Goal: Task Accomplishment & Management: Manage account settings

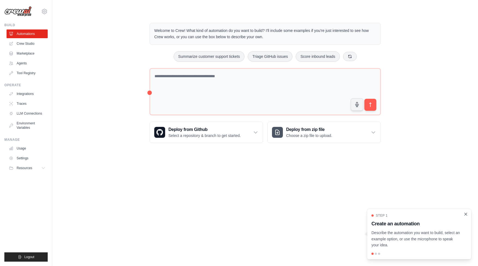
click at [464, 214] on icon "Close walkthrough" at bounding box center [465, 213] width 5 height 5
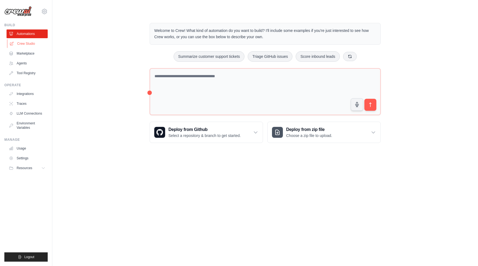
click at [20, 45] on link "Crew Studio" at bounding box center [27, 43] width 41 height 9
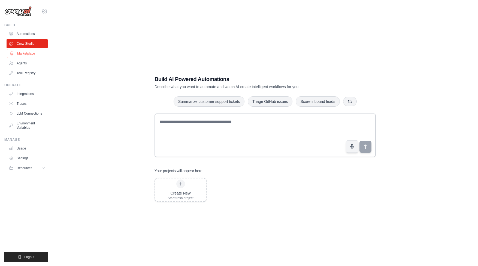
click at [23, 54] on link "Marketplace" at bounding box center [27, 53] width 41 height 9
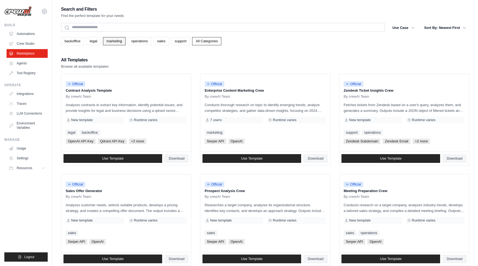
click at [114, 42] on link "marketing" at bounding box center [114, 41] width 23 height 8
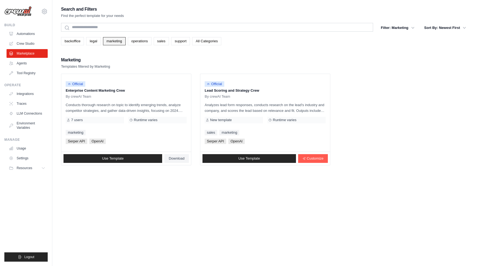
click at [114, 43] on link "marketing" at bounding box center [114, 41] width 23 height 8
click at [23, 60] on link "Agents" at bounding box center [27, 63] width 41 height 9
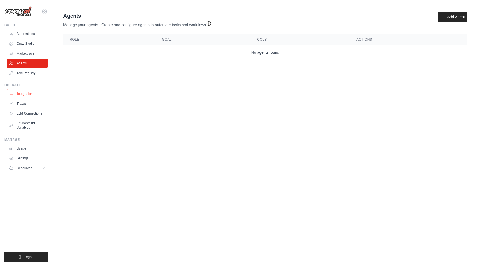
click at [29, 93] on link "Integrations" at bounding box center [27, 93] width 41 height 9
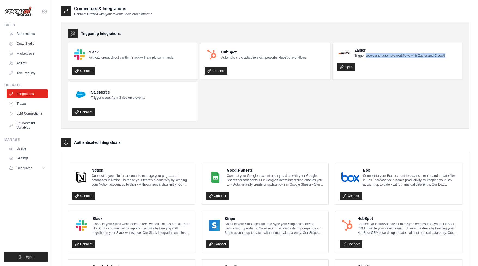
drag, startPoint x: 366, startPoint y: 56, endPoint x: 451, endPoint y: 54, distance: 85.5
click at [451, 54] on div "Zapier Trigger crews and automate workflows with Zapier and CrewAI" at bounding box center [397, 52] width 121 height 10
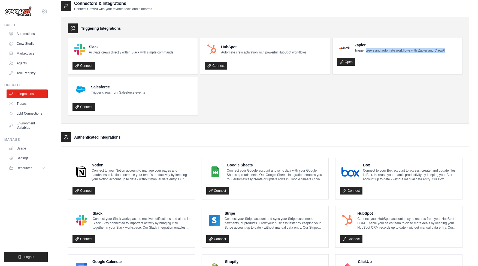
click at [452, 53] on div "Zapier Trigger crews and automate workflows with Zapier and CrewAI" at bounding box center [397, 47] width 121 height 10
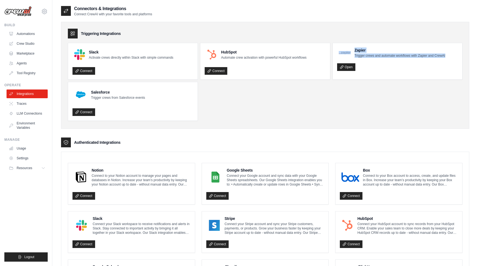
scroll to position [1, 0]
drag, startPoint x: 452, startPoint y: 54, endPoint x: 349, endPoint y: 49, distance: 102.5
click at [349, 49] on div "Zapier Trigger crews and automate workflows with Zapier and CrewAI" at bounding box center [397, 52] width 121 height 10
click at [288, 106] on ul "Slack Activate crews directly within Slack with simple commands Connect HubSpot…" at bounding box center [265, 82] width 394 height 78
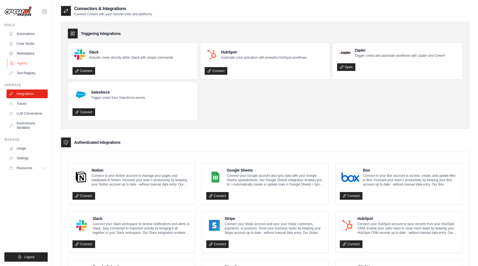
click at [21, 65] on link "Agents" at bounding box center [27, 63] width 41 height 9
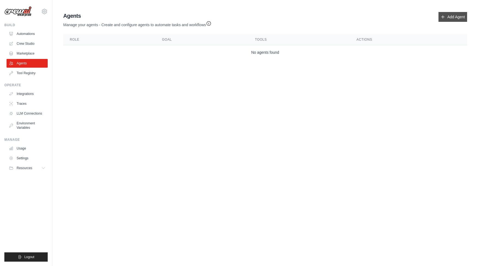
click at [451, 20] on link "Add Agent" at bounding box center [452, 17] width 29 height 10
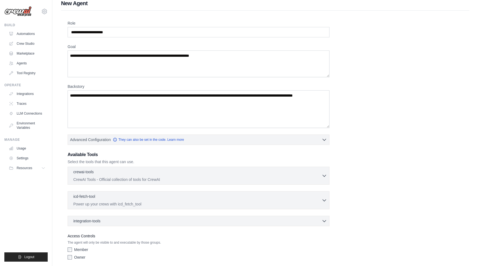
scroll to position [27, 0]
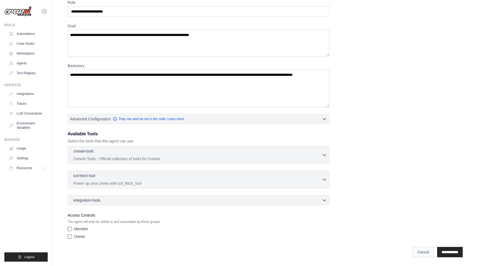
click at [412, 251] on link "Cancel" at bounding box center [422, 251] width 21 height 10
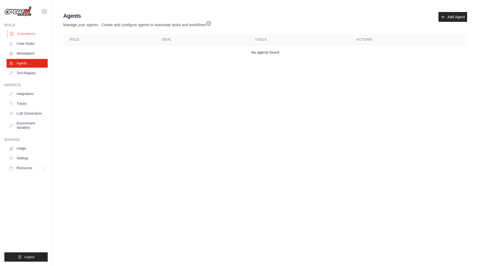
click at [22, 35] on link "Automations" at bounding box center [27, 33] width 41 height 9
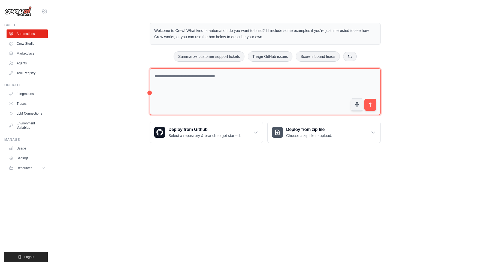
click at [161, 87] on textarea at bounding box center [265, 91] width 231 height 47
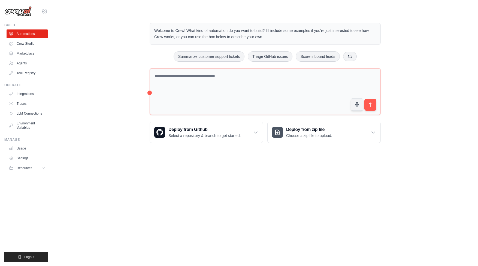
click at [132, 84] on div "Welcome to Crew! What kind of automation do you want to build? I'll include som…" at bounding box center [265, 82] width 408 height 137
click at [27, 61] on link "Agents" at bounding box center [27, 63] width 41 height 9
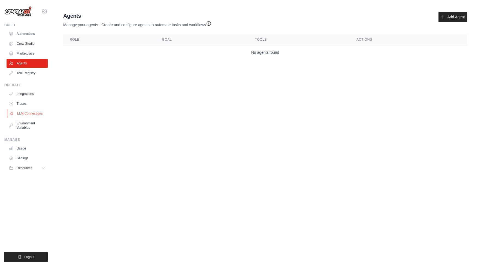
click at [36, 113] on link "LLM Connections" at bounding box center [27, 113] width 41 height 9
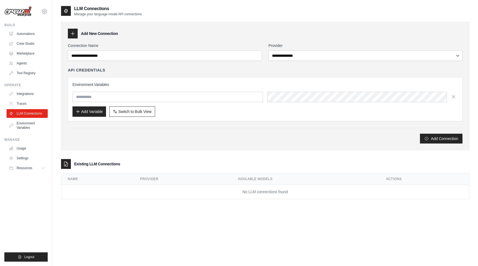
click at [314, 42] on div "**********" at bounding box center [265, 86] width 408 height 128
click at [305, 41] on div "**********" at bounding box center [265, 86] width 408 height 128
click at [294, 68] on div "API Credentials" at bounding box center [265, 69] width 394 height 5
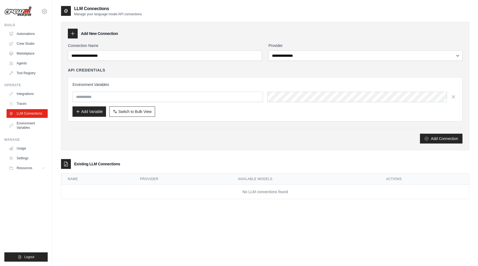
click at [303, 39] on div "**********" at bounding box center [265, 86] width 408 height 128
click at [299, 44] on label "Provider" at bounding box center [365, 45] width 194 height 5
click at [299, 50] on select "**********" at bounding box center [365, 55] width 194 height 10
click at [299, 44] on label "Provider" at bounding box center [365, 45] width 194 height 5
click at [299, 50] on select "**********" at bounding box center [365, 55] width 194 height 10
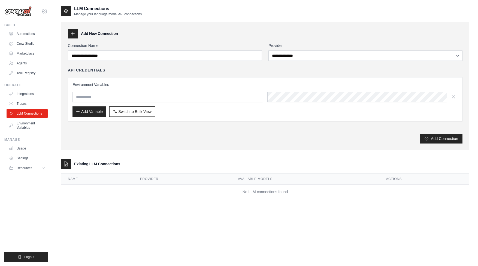
click at [223, 75] on div "API Credentials Environment Variables Add Variable Switch to Bulk View Switch t…" at bounding box center [265, 94] width 394 height 54
click at [215, 69] on div "API Credentials" at bounding box center [265, 69] width 394 height 5
click at [30, 126] on link "Environment Variables" at bounding box center [27, 125] width 41 height 13
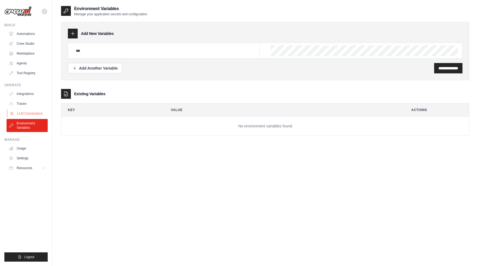
click at [29, 114] on link "LLM Connections" at bounding box center [27, 113] width 41 height 9
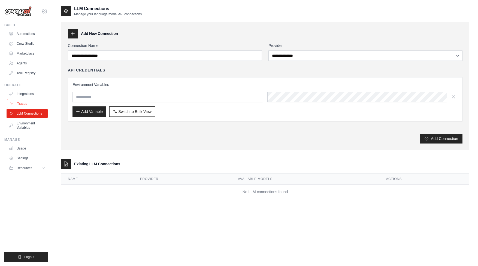
click at [30, 105] on link "Traces" at bounding box center [27, 103] width 41 height 9
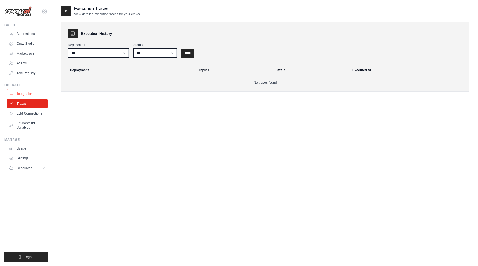
click at [31, 92] on link "Integrations" at bounding box center [27, 93] width 41 height 9
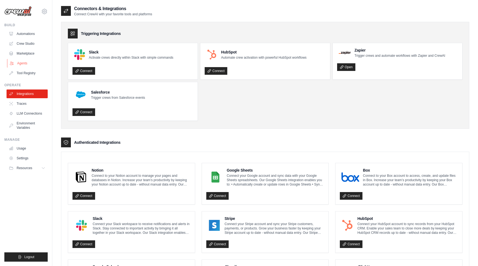
click at [32, 66] on link "Agents" at bounding box center [27, 63] width 41 height 9
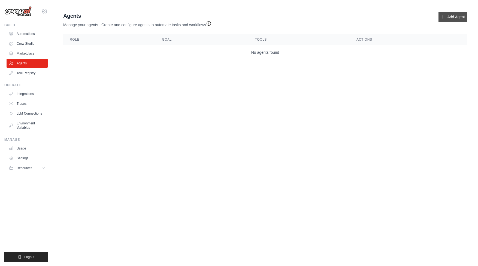
click at [456, 15] on link "Add Agent" at bounding box center [452, 17] width 29 height 10
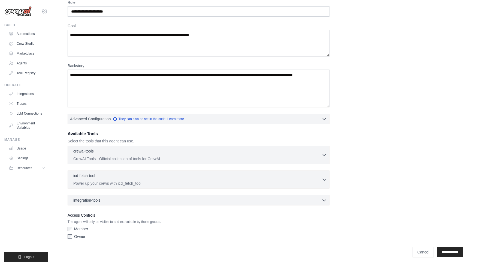
scroll to position [27, 0]
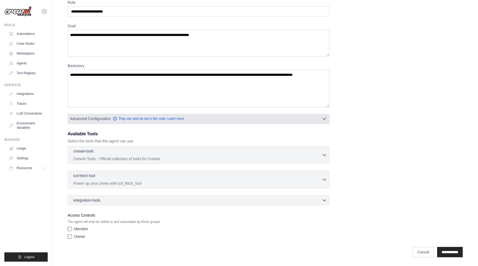
click at [320, 119] on button "Advanced Configuration They can also be set in the code. Learn more" at bounding box center [198, 119] width 261 height 10
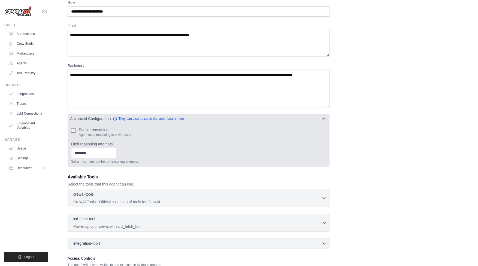
click at [320, 119] on button "Advanced Configuration They can also be set in the code. Learn more" at bounding box center [198, 119] width 261 height 10
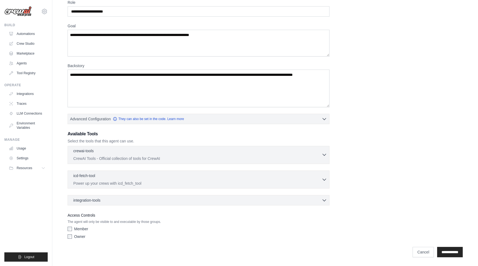
click at [323, 154] on icon "button" at bounding box center [323, 155] width 3 height 2
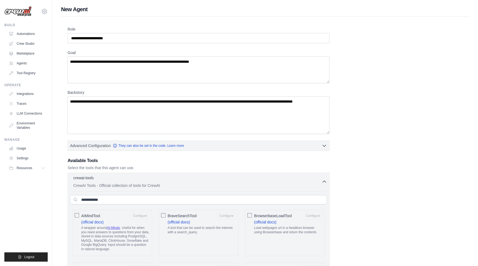
scroll to position [0, 0]
click at [41, 33] on link "Automations" at bounding box center [27, 33] width 41 height 9
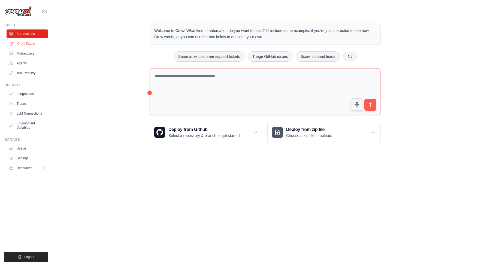
click at [35, 44] on link "Crew Studio" at bounding box center [27, 43] width 41 height 9
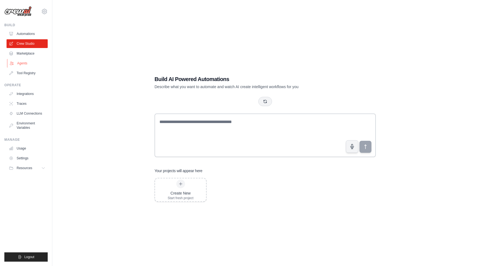
click at [33, 54] on link "Marketplace" at bounding box center [27, 53] width 41 height 9
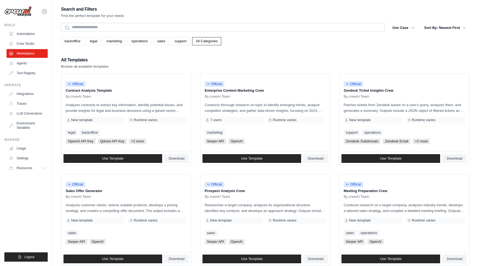
click at [25, 55] on link "Marketplace" at bounding box center [27, 53] width 41 height 9
click at [25, 65] on link "Agents" at bounding box center [27, 63] width 41 height 9
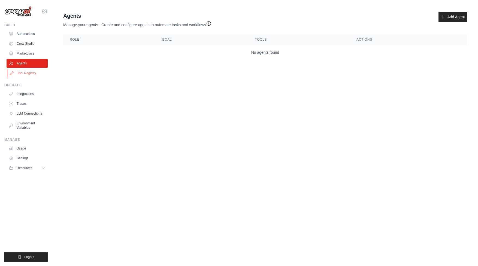
click at [25, 74] on link "Tool Registry" at bounding box center [27, 73] width 41 height 9
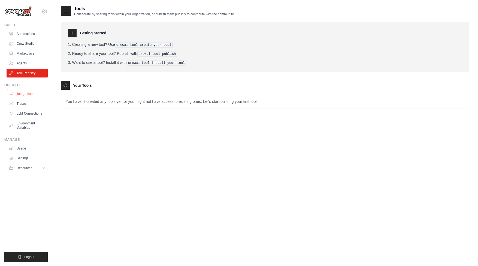
click at [24, 93] on link "Integrations" at bounding box center [27, 93] width 41 height 9
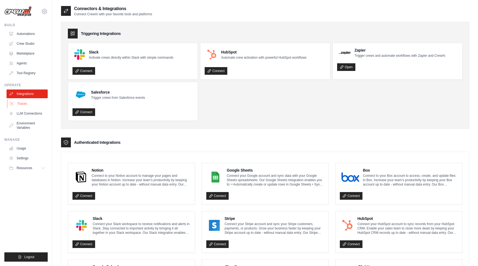
scroll to position [1, 0]
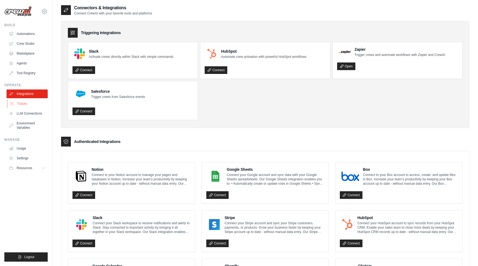
click at [25, 104] on link "Traces" at bounding box center [27, 103] width 41 height 9
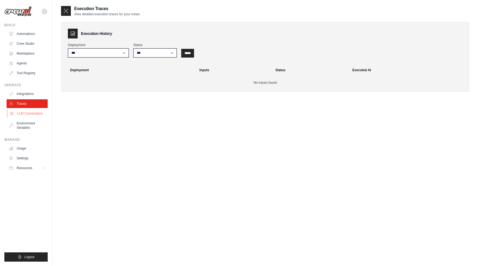
click at [26, 115] on link "LLM Connections" at bounding box center [27, 113] width 41 height 9
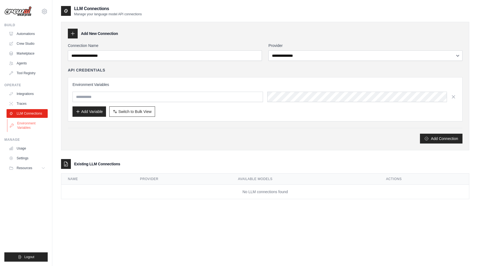
click at [25, 127] on link "Environment Variables" at bounding box center [27, 125] width 41 height 13
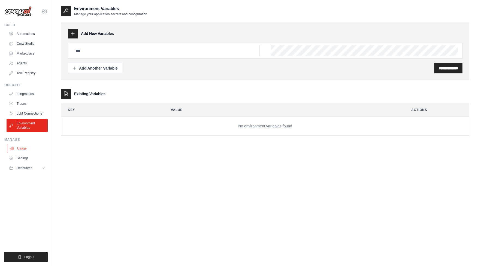
click at [29, 148] on link "Usage" at bounding box center [27, 148] width 41 height 9
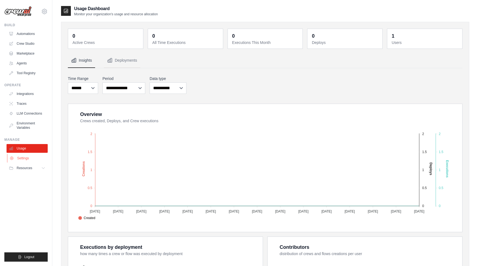
click at [28, 161] on link "Settings" at bounding box center [27, 158] width 41 height 9
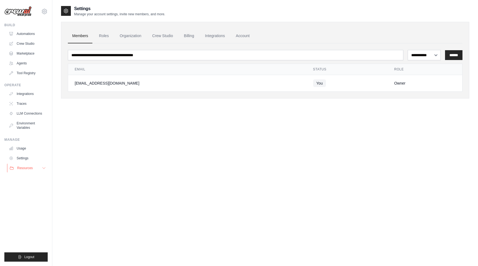
click at [31, 168] on span "Resources" at bounding box center [25, 168] width 16 height 4
click at [32, 177] on span "Documentation" at bounding box center [30, 177] width 22 height 4
click at [38, 204] on span "Video Tutorials" at bounding box center [30, 203] width 22 height 4
click at [34, 111] on link "LLM Connections" at bounding box center [27, 113] width 41 height 9
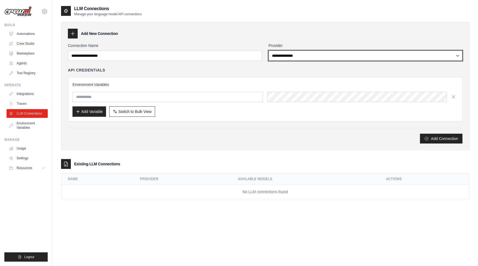
select select "******"
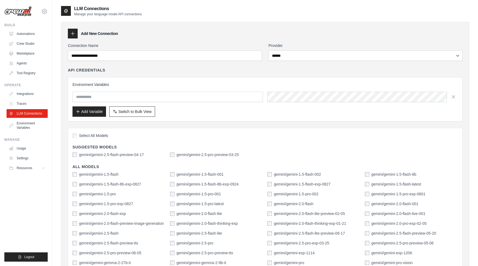
click at [238, 69] on div "API Credentials" at bounding box center [265, 69] width 394 height 5
click at [265, 87] on div "Environment Variables Add Variable Switch to Bulk View Switch to Table View" at bounding box center [264, 99] width 385 height 35
click at [304, 70] on div "API Credentials" at bounding box center [265, 69] width 394 height 5
